Goal: Find specific page/section: Find specific page/section

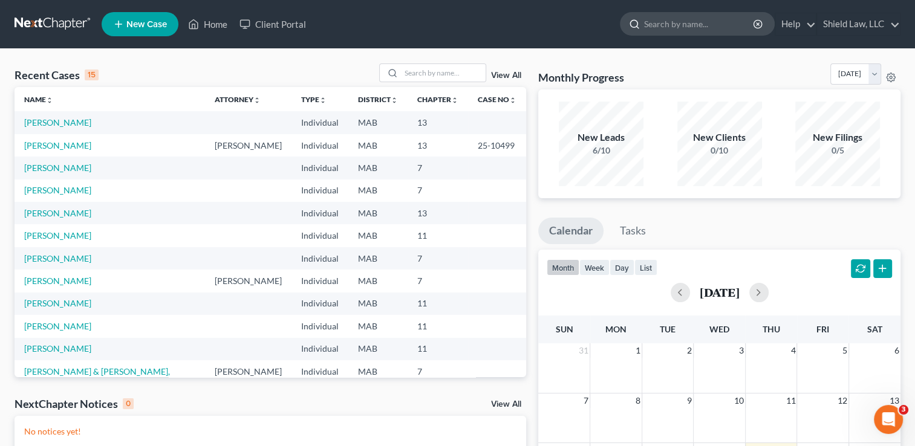
click at [711, 14] on input "search" at bounding box center [699, 24] width 111 height 22
type input "[PERSON_NAME]"
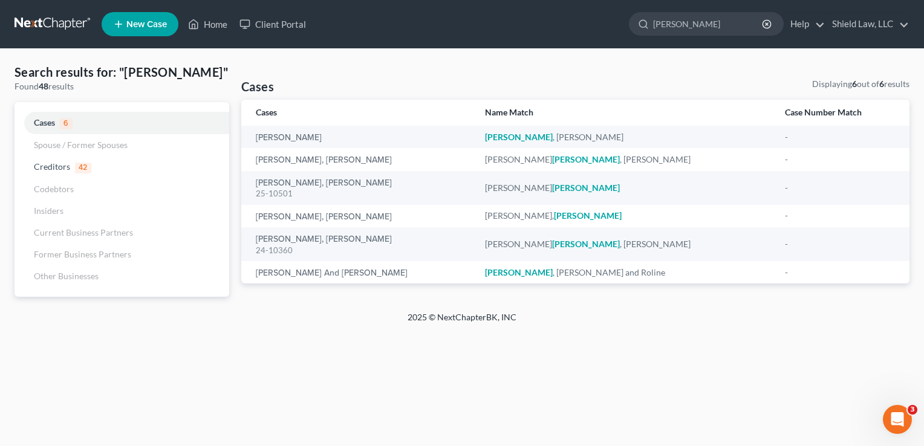
click at [710, 14] on input "[PERSON_NAME]" at bounding box center [708, 24] width 111 height 22
type input "[PERSON_NAME]"
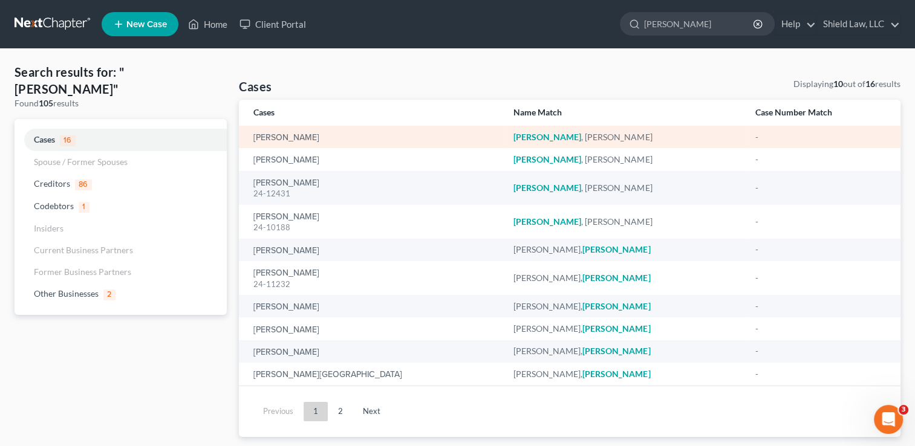
click at [280, 129] on td "[PERSON_NAME]" at bounding box center [371, 137] width 265 height 22
click at [282, 137] on link "[PERSON_NAME]" at bounding box center [286, 138] width 66 height 8
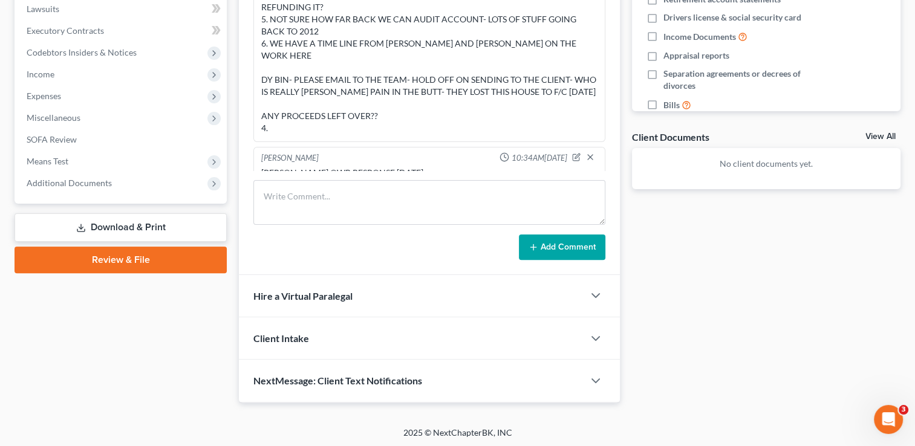
scroll to position [92, 0]
